Goal: Task Accomplishment & Management: Use online tool/utility

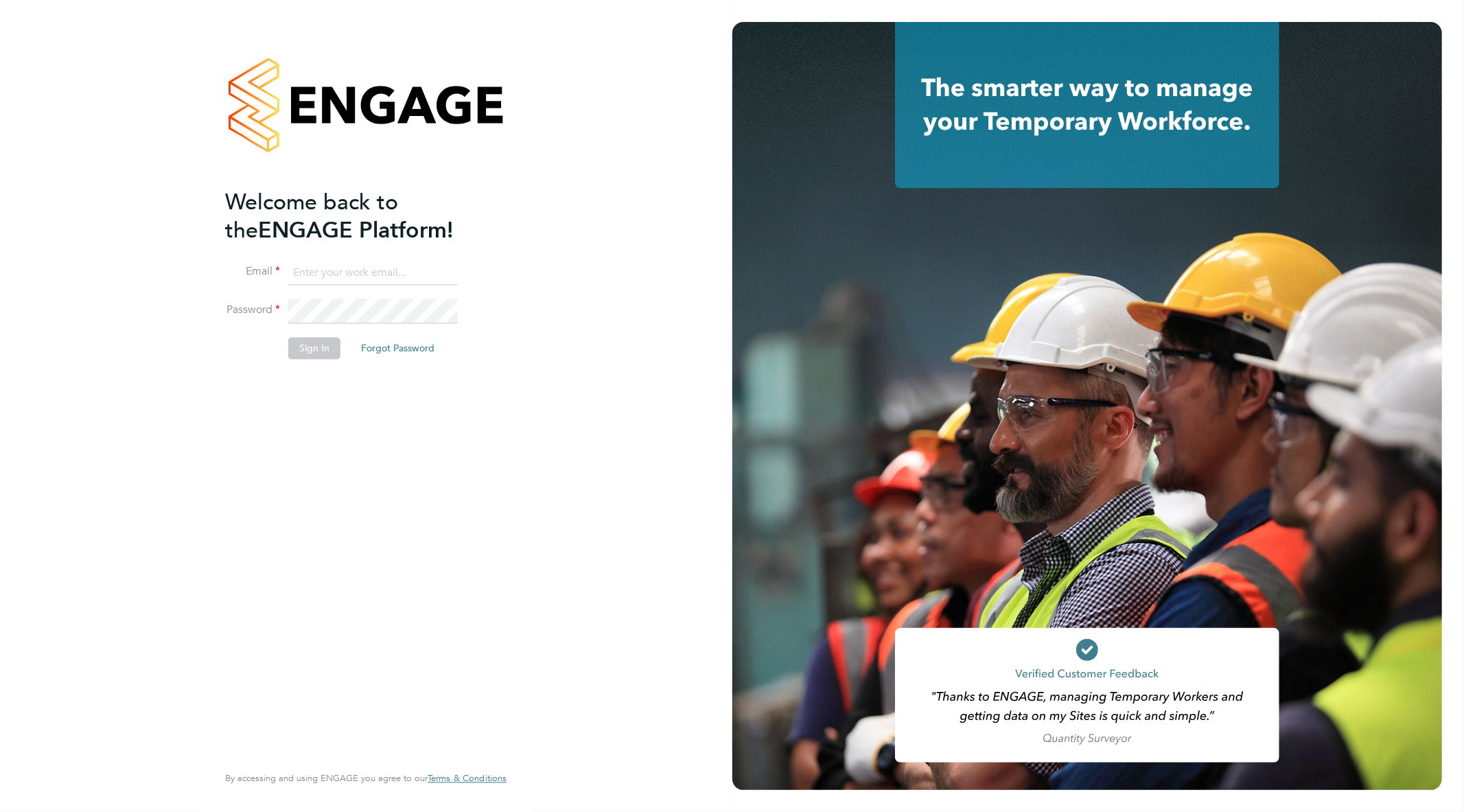
click at [324, 255] on ng-template "Welcome back to the ENGAGE Platform! Email Password Sign In Forgot Password" at bounding box center [359, 280] width 268 height 185
click at [341, 257] on ng-template "Welcome back to the ENGAGE Platform! Email Password Sign In Forgot Password" at bounding box center [359, 280] width 268 height 185
click at [345, 275] on input at bounding box center [372, 273] width 170 height 24
type input "goncalo.rodrigues@madigangill.co.uk"
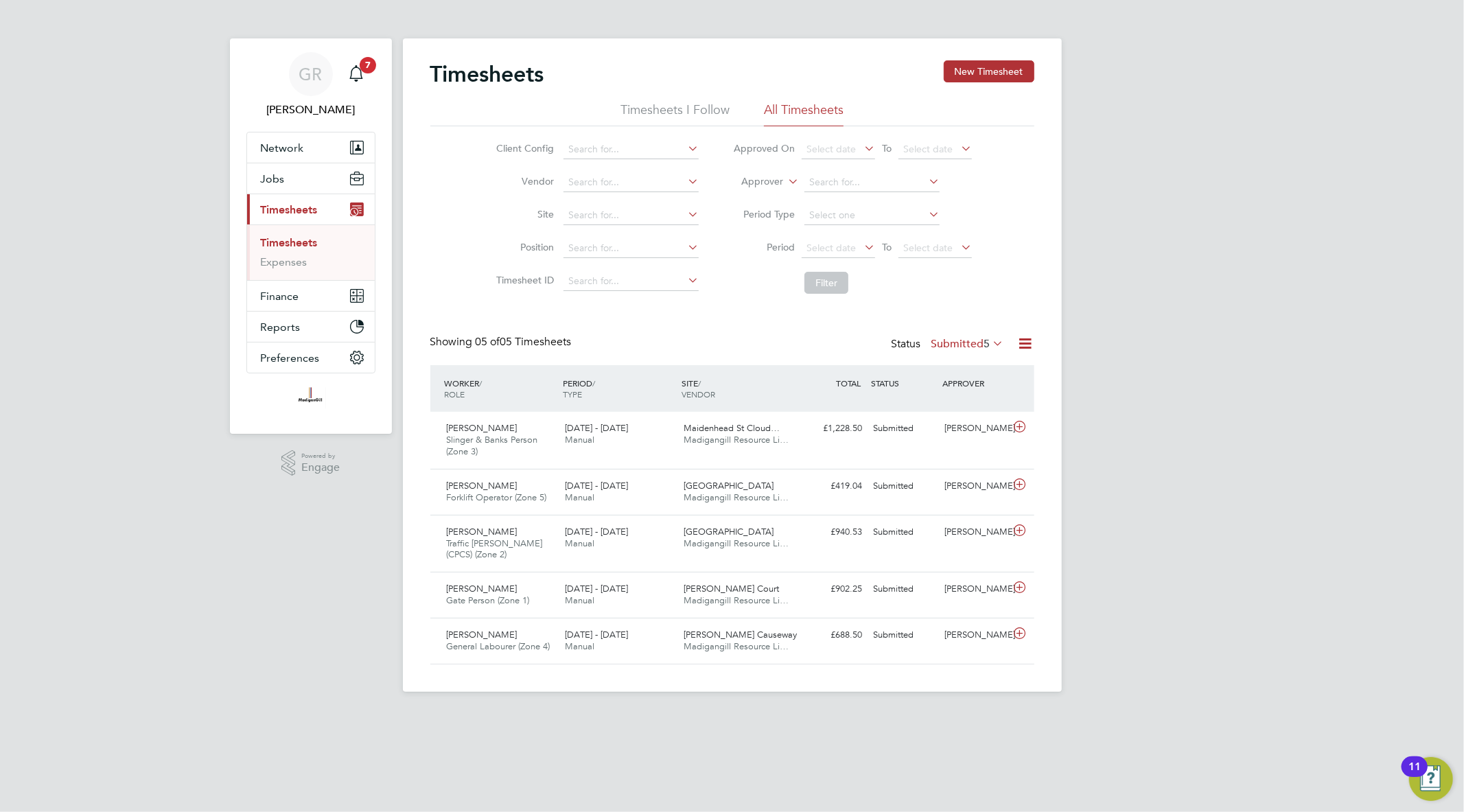
click at [1020, 343] on icon at bounding box center [1026, 343] width 17 height 17
click at [944, 373] on li "Export Timesheets" at bounding box center [939, 376] width 182 height 19
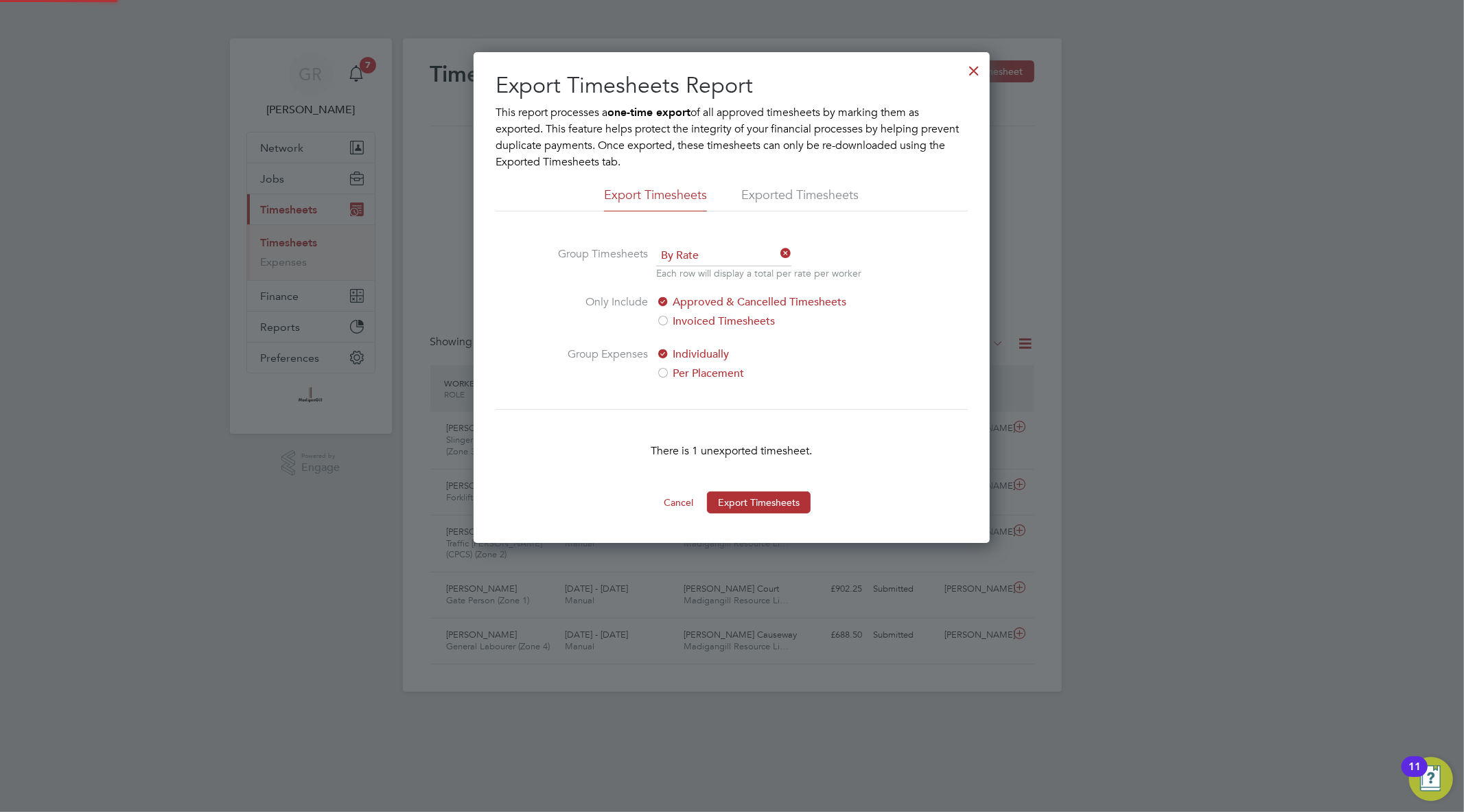
scroll to position [7, 7]
click at [767, 499] on button "Export Timesheets" at bounding box center [759, 502] width 104 height 22
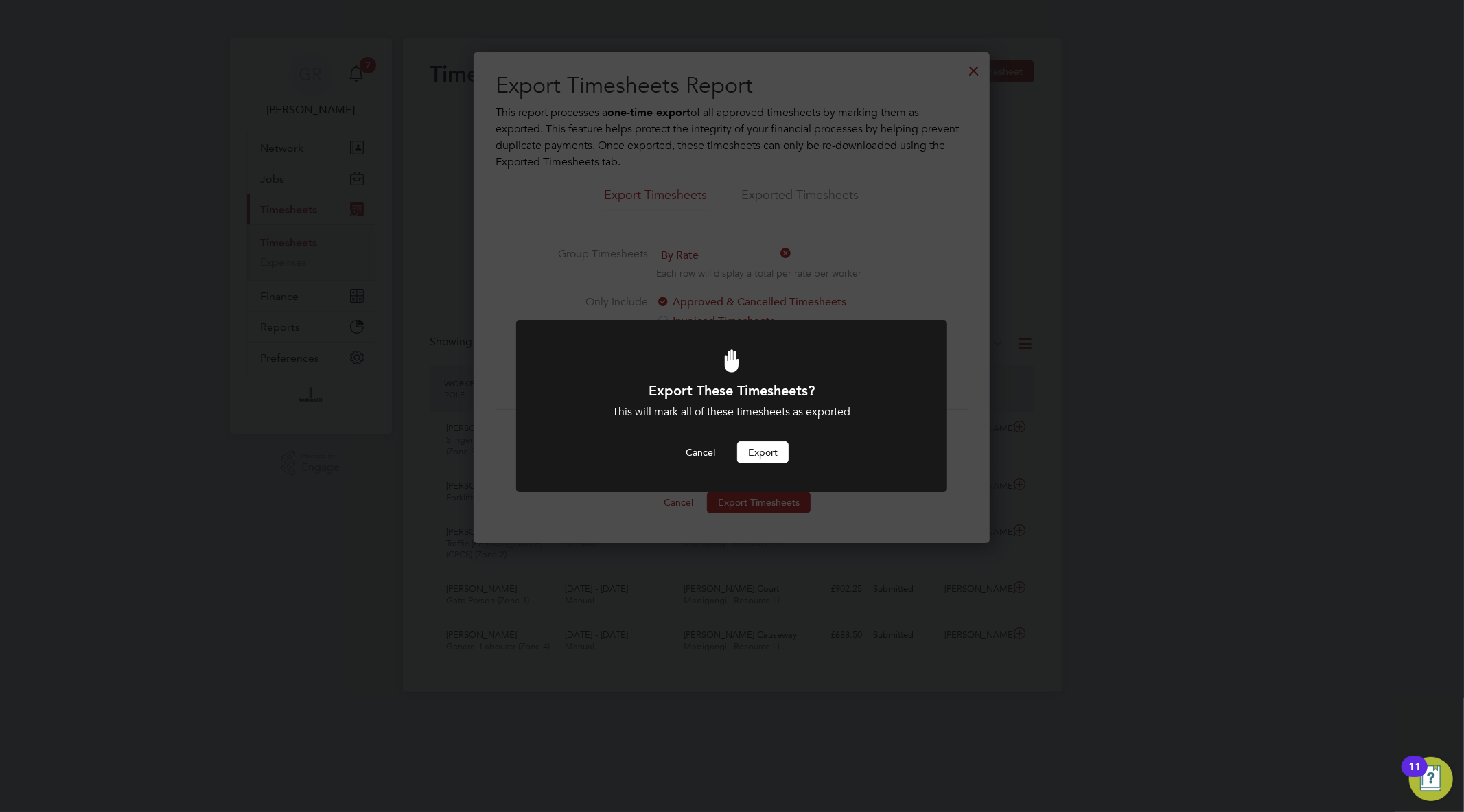
click at [755, 440] on div "Export These Timesheets? This will mark all of these timesheets as exported Can…" at bounding box center [732, 423] width 357 height 82
click at [752, 451] on button "Export" at bounding box center [763, 451] width 51 height 22
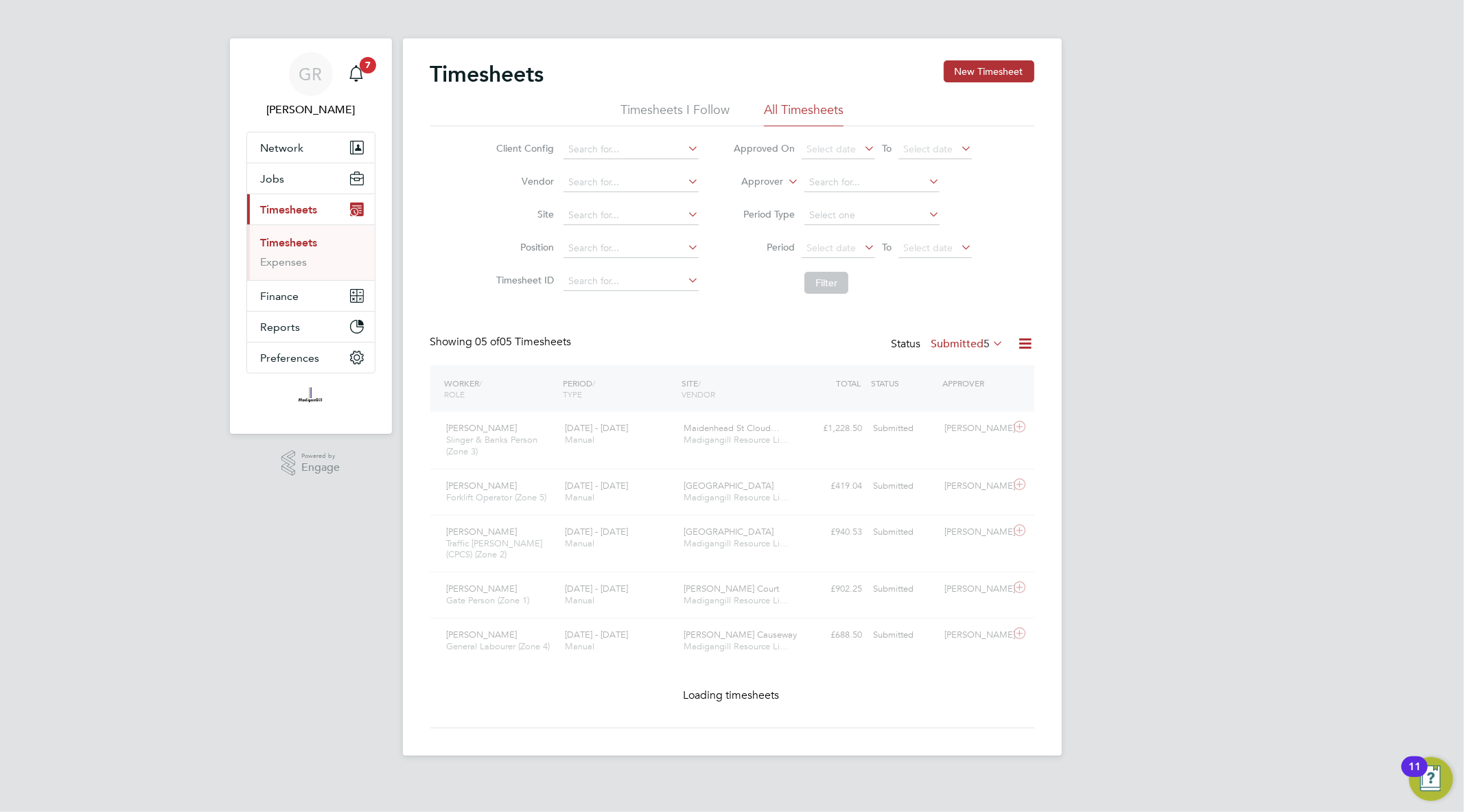
scroll to position [34, 119]
